Goal: Task Accomplishment & Management: Use online tool/utility

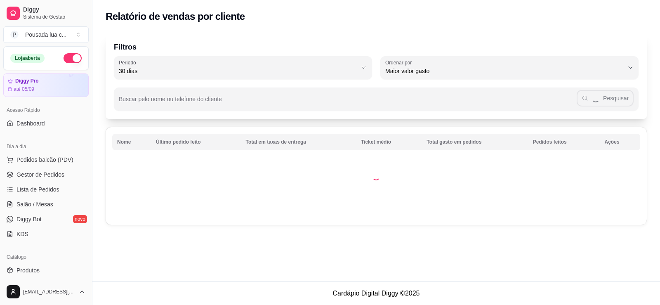
select select "30"
select select "HIGHEST_TOTAL_SPENT_WITH_ORDERS"
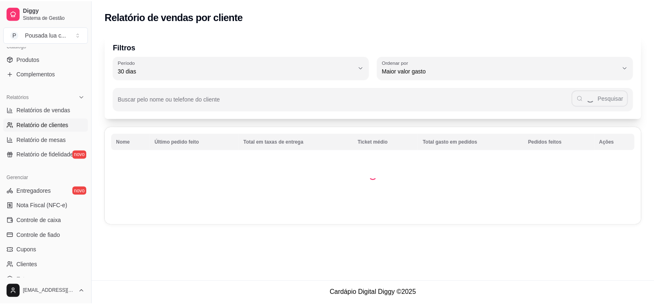
scroll to position [193, 0]
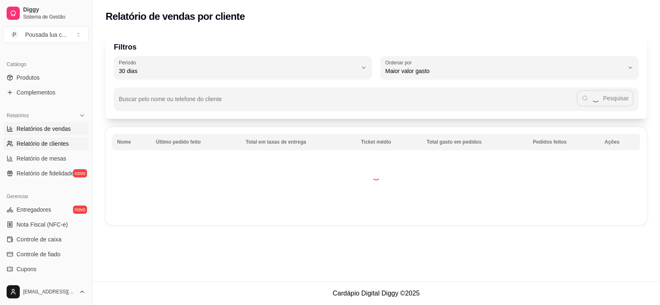
click at [52, 124] on link "Relatórios de vendas" at bounding box center [45, 128] width 85 height 13
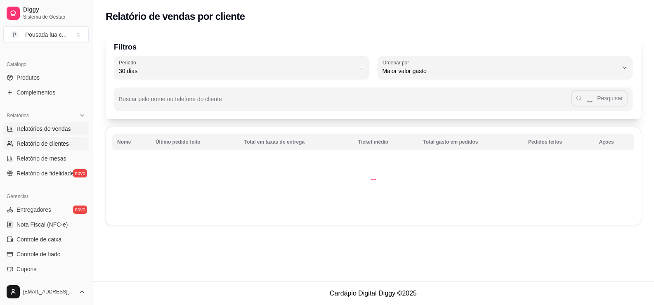
select select "ALL"
select select "0"
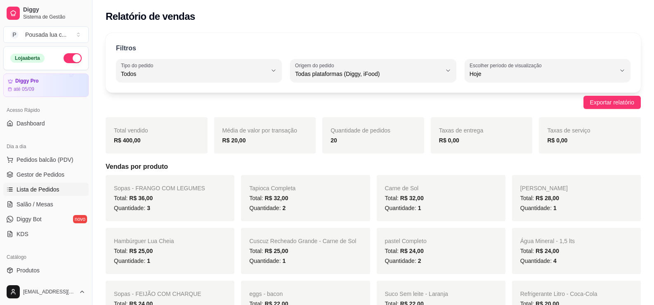
click at [40, 184] on link "Lista de Pedidos" at bounding box center [45, 189] width 85 height 13
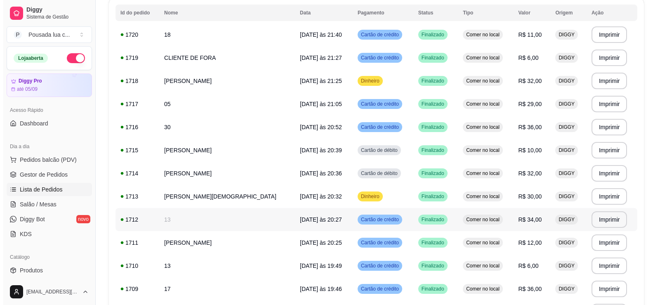
scroll to position [193, 0]
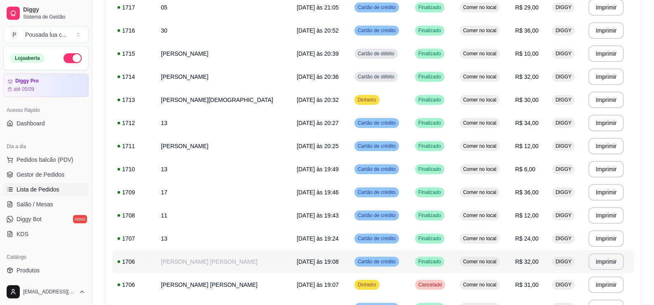
click at [313, 262] on span "[DATE] às 19:08" at bounding box center [318, 261] width 42 height 7
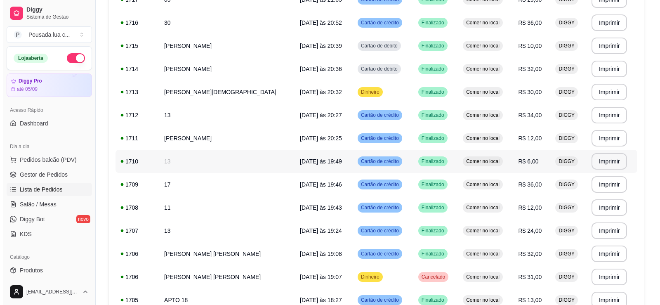
scroll to position [289, 0]
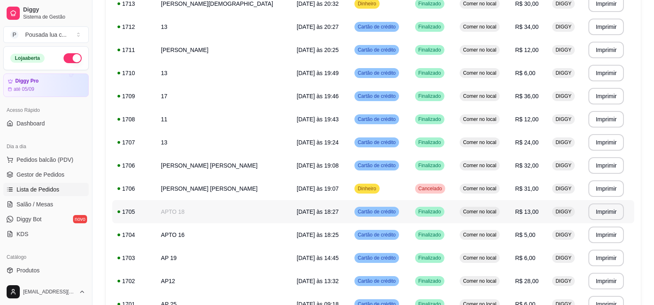
click at [222, 213] on td "APTO 18" at bounding box center [224, 211] width 136 height 23
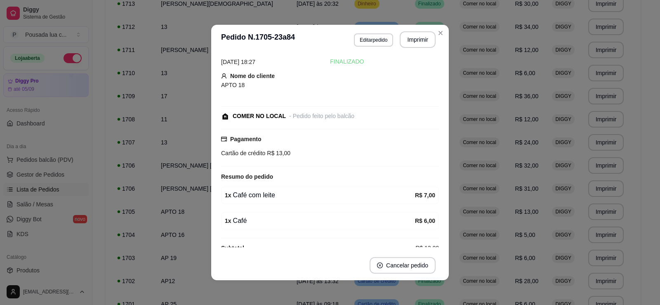
scroll to position [32, 0]
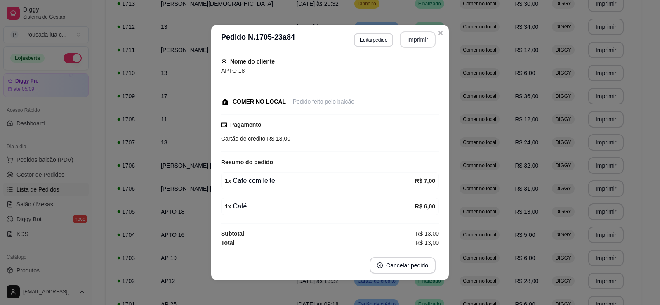
click at [406, 38] on button "Imprimir" at bounding box center [418, 39] width 36 height 17
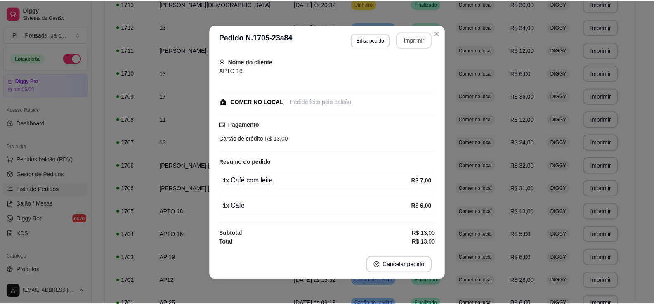
scroll to position [0, 0]
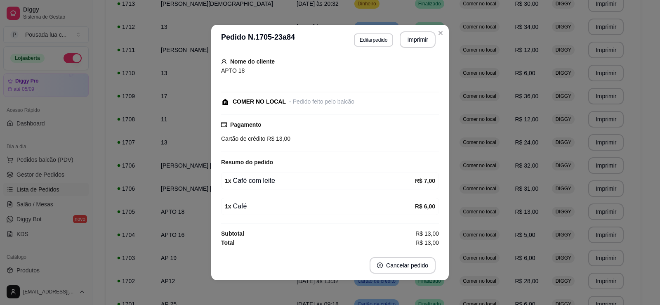
click at [445, 30] on header "**********" at bounding box center [330, 40] width 238 height 30
